Goal: Navigation & Orientation: Find specific page/section

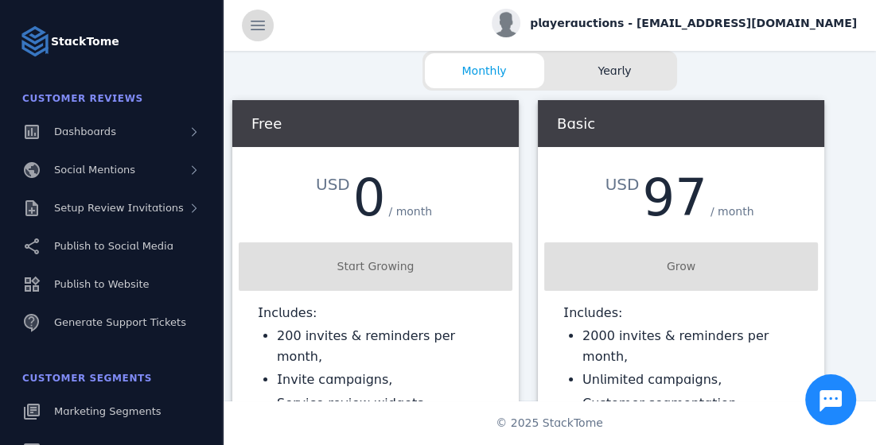
click at [242, 19] on span at bounding box center [258, 25] width 38 height 38
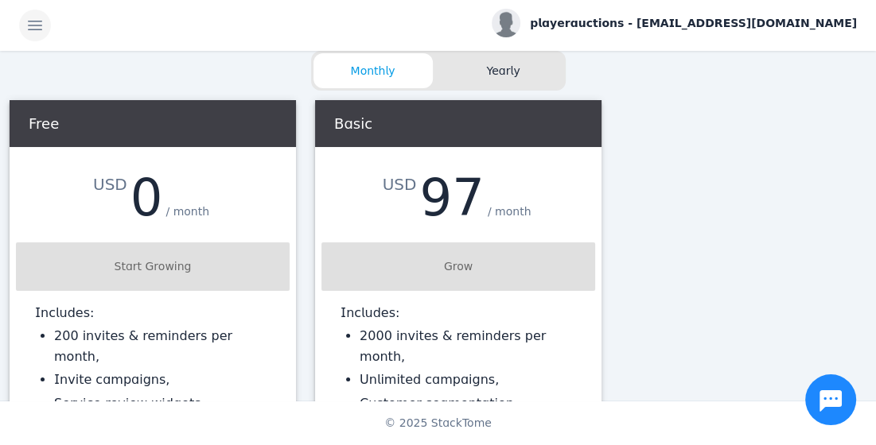
click at [41, 24] on span at bounding box center [35, 25] width 38 height 38
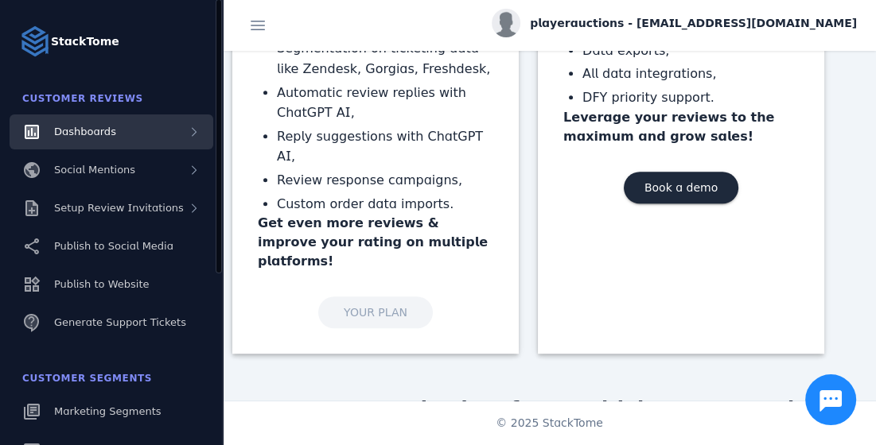
click at [128, 137] on div "Dashboards" at bounding box center [112, 132] width 204 height 35
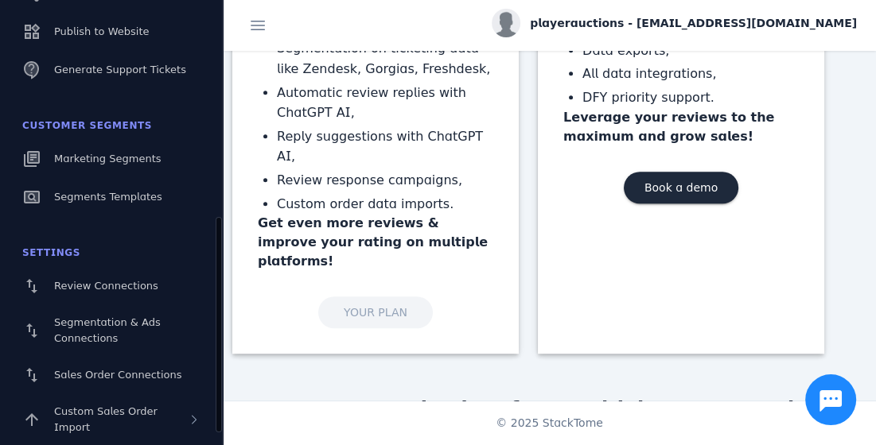
scroll to position [480, 0]
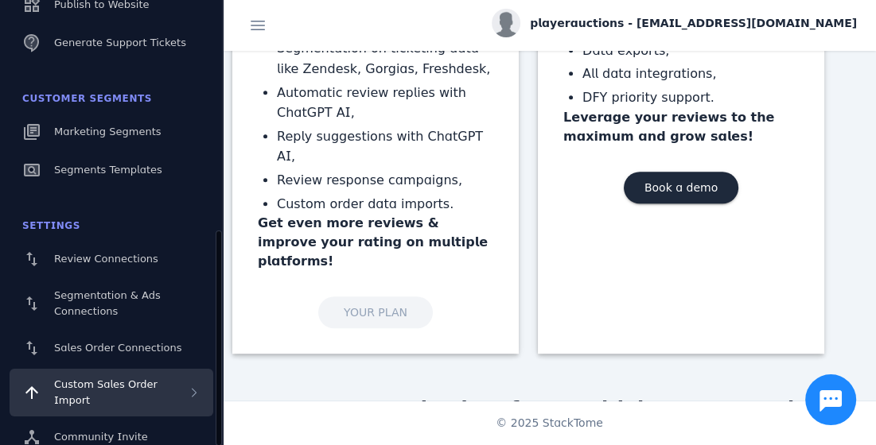
click at [108, 391] on span "Custom Sales Order Import" at bounding box center [105, 393] width 103 height 28
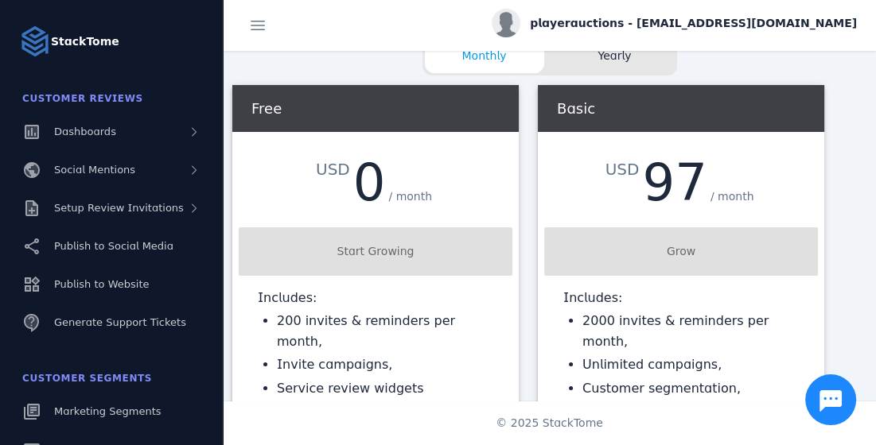
scroll to position [0, 0]
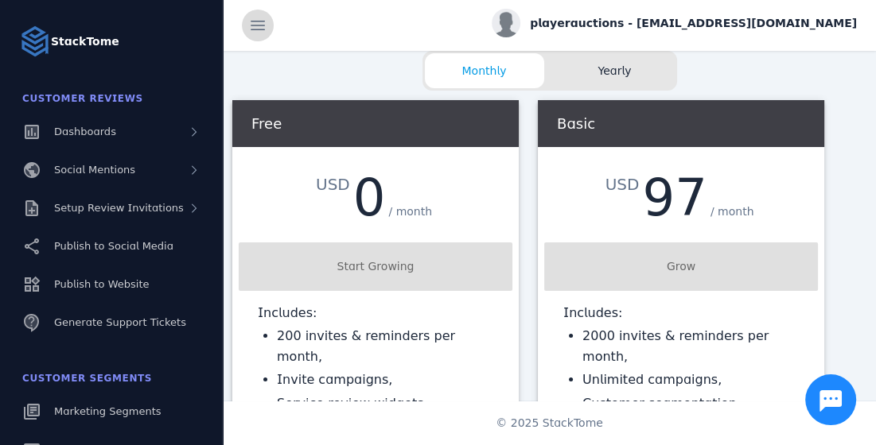
click at [248, 21] on span at bounding box center [258, 25] width 38 height 38
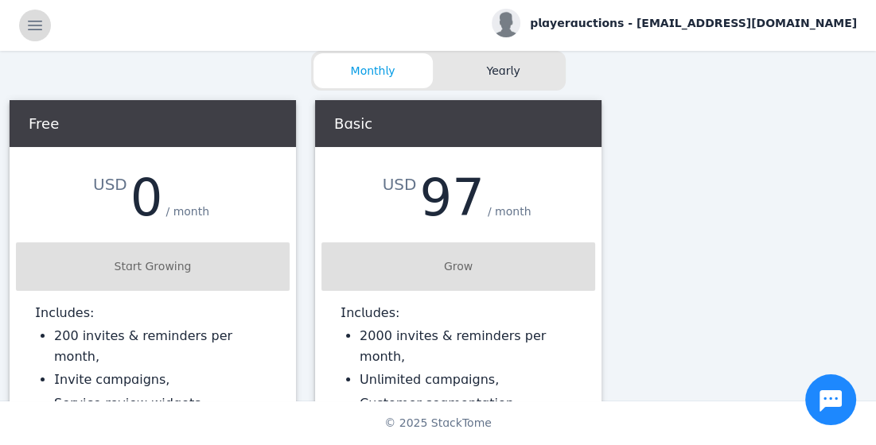
click at [37, 26] on span at bounding box center [35, 25] width 38 height 38
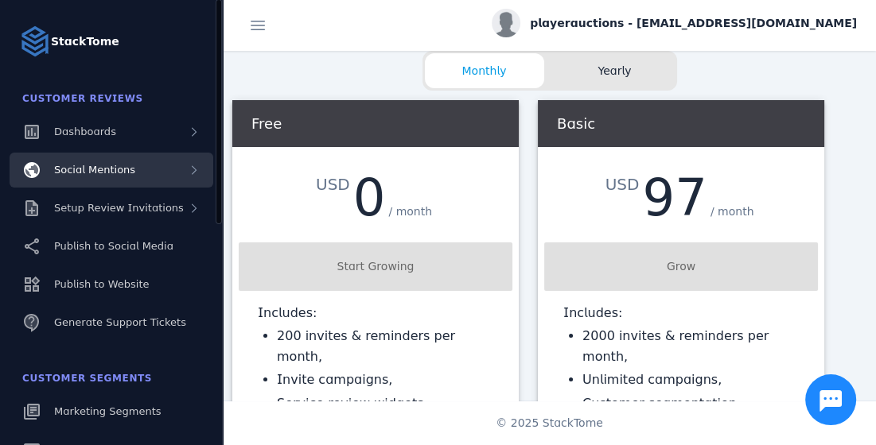
click at [119, 169] on span "Social Mentions" at bounding box center [94, 170] width 81 height 12
